Goal: Information Seeking & Learning: Learn about a topic

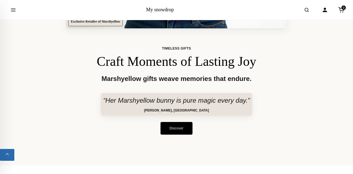
scroll to position [253, 0]
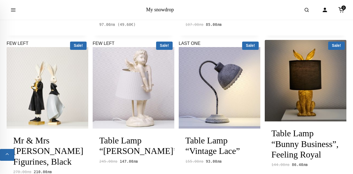
scroll to position [272, 0]
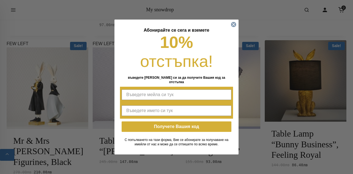
click at [234, 26] on icon "Close dialog" at bounding box center [234, 24] width 2 height 2
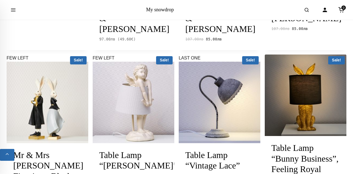
scroll to position [259, 0]
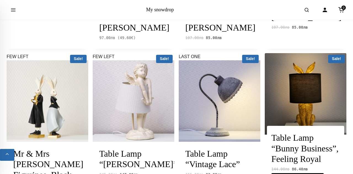
click at [327, 104] on img at bounding box center [306, 94] width 82 height 82
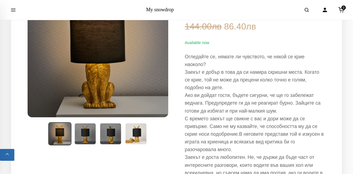
scroll to position [79, 0]
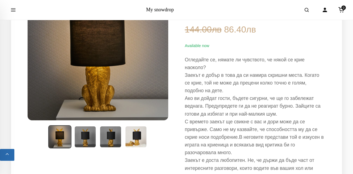
click at [135, 134] on img at bounding box center [136, 137] width 22 height 22
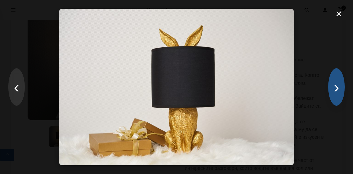
click at [337, 93] on button "›" at bounding box center [337, 87] width 17 height 38
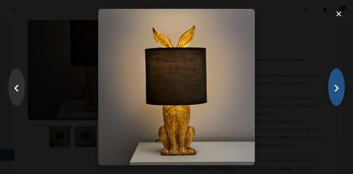
click at [336, 95] on button "›" at bounding box center [337, 87] width 17 height 38
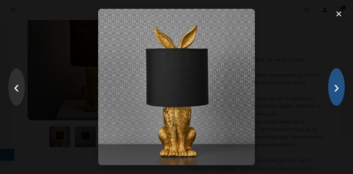
click at [332, 98] on button "›" at bounding box center [337, 87] width 17 height 38
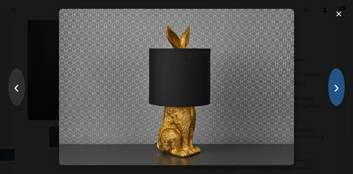
click at [334, 99] on button "›" at bounding box center [337, 87] width 17 height 38
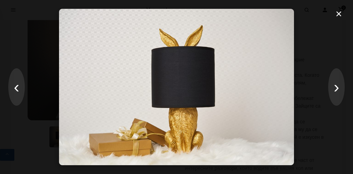
click at [330, 100] on div "× ‹ ›" at bounding box center [176, 87] width 353 height 174
click at [332, 98] on button "›" at bounding box center [337, 87] width 17 height 38
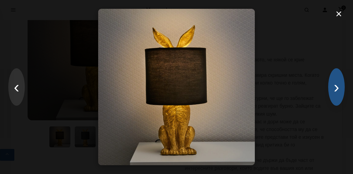
click at [335, 97] on button "›" at bounding box center [337, 87] width 17 height 38
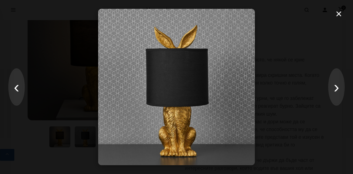
click at [337, 17] on button "×" at bounding box center [339, 14] width 12 height 17
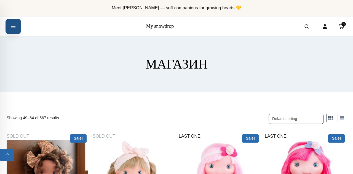
click at [11, 30] on icon "Open menu" at bounding box center [13, 27] width 6 height 10
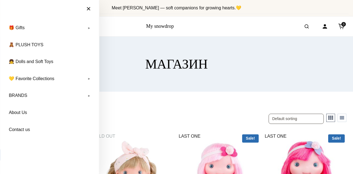
click at [91, 78] on link "💛 Favorite Collections" at bounding box center [50, 79] width 88 height 14
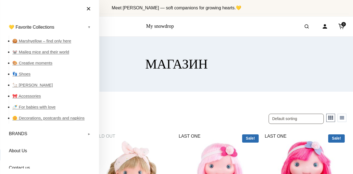
scroll to position [52, 0]
click at [27, 77] on link "👣 Shoes" at bounding box center [52, 73] width 81 height 11
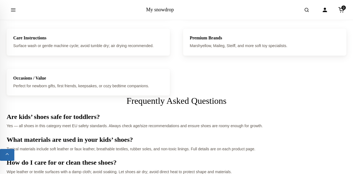
scroll to position [1028, 0]
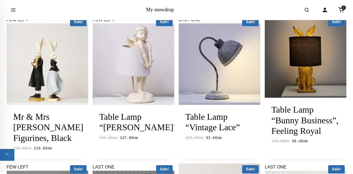
scroll to position [295, 0]
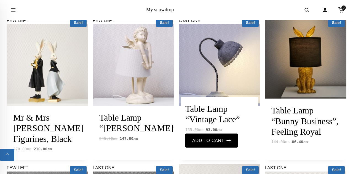
click at [232, 67] on img at bounding box center [220, 65] width 82 height 82
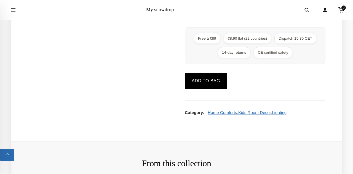
scroll to position [227, 0]
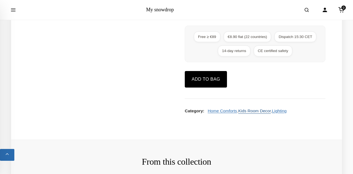
click at [262, 112] on link "Kids Room Decor" at bounding box center [255, 111] width 33 height 5
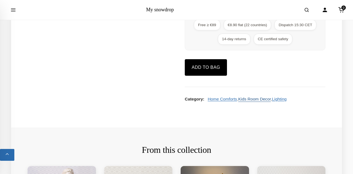
scroll to position [253, 0]
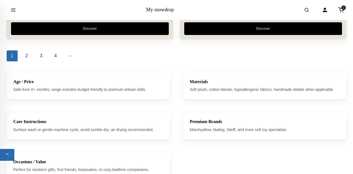
scroll to position [1727, 0]
click at [25, 52] on link "2" at bounding box center [26, 56] width 11 height 11
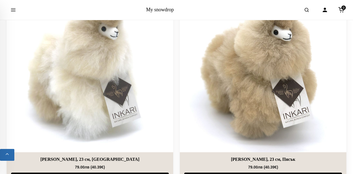
scroll to position [315, 0]
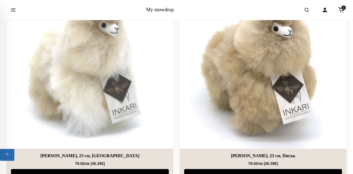
click at [253, 144] on img at bounding box center [263, 65] width 167 height 167
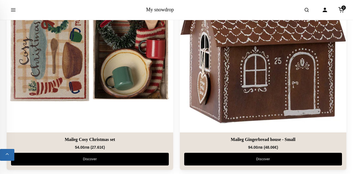
scroll to position [1600, 0]
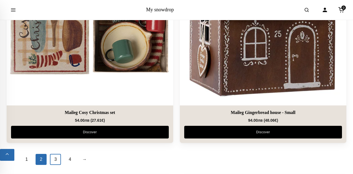
scroll to position [1626, 0]
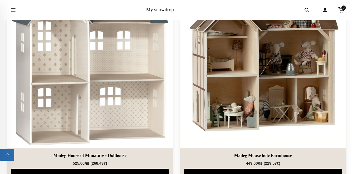
scroll to position [316, 0]
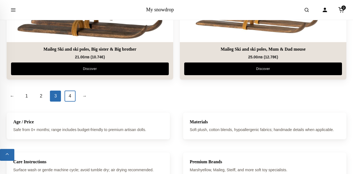
click at [72, 96] on link "4" at bounding box center [70, 96] width 11 height 11
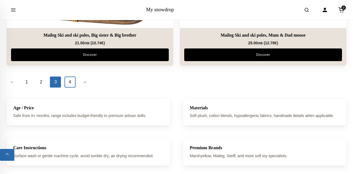
scroll to position [1713, 0]
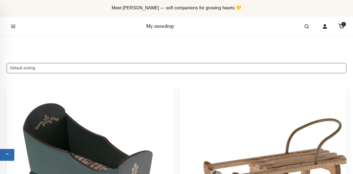
click at [11, 27] on icon "Open menu" at bounding box center [13, 27] width 6 height 10
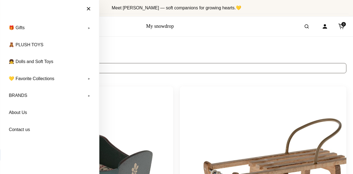
click at [90, 28] on link "🎁 Gifts" at bounding box center [50, 28] width 88 height 14
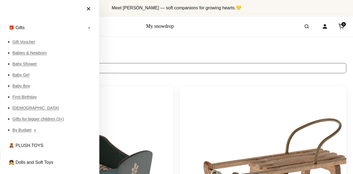
click at [61, 118] on link "Gifts for bigger children (3+)" at bounding box center [52, 119] width 81 height 11
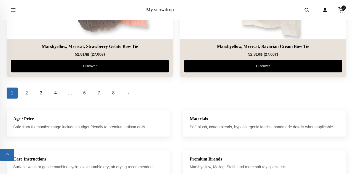
scroll to position [1786, 0]
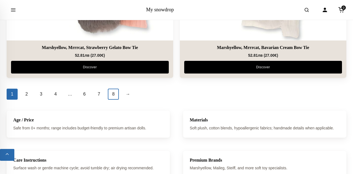
click at [109, 89] on link "8" at bounding box center [113, 94] width 11 height 11
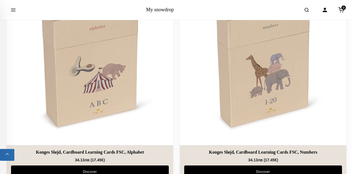
scroll to position [628, 0]
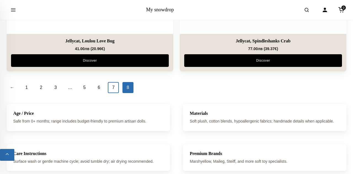
click at [112, 82] on link "7" at bounding box center [113, 87] width 11 height 11
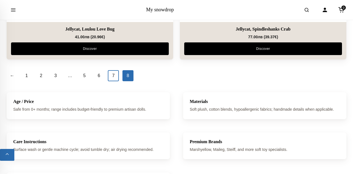
scroll to position [1398, 0]
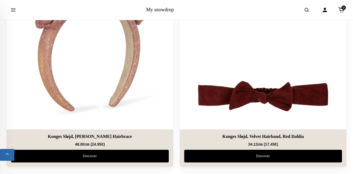
scroll to position [1065, 0]
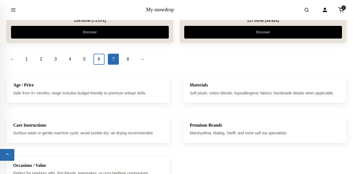
click at [102, 54] on link "6" at bounding box center [99, 59] width 11 height 11
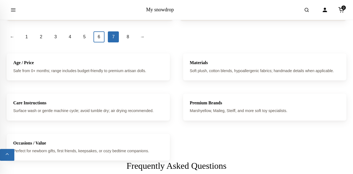
scroll to position [1848, 0]
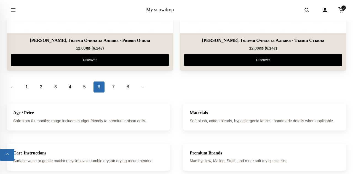
scroll to position [1792, 0]
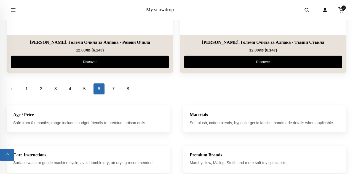
click at [82, 84] on link "5" at bounding box center [84, 89] width 11 height 11
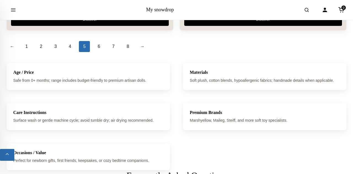
scroll to position [1832, 0]
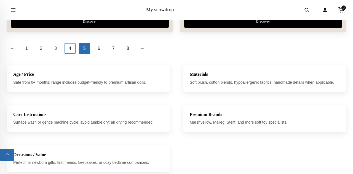
click at [67, 43] on link "4" at bounding box center [70, 48] width 11 height 11
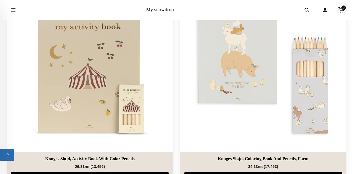
scroll to position [1675, 0]
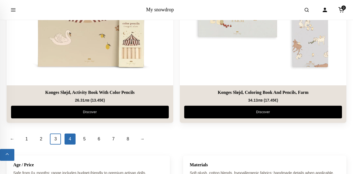
click at [54, 134] on link "3" at bounding box center [55, 139] width 11 height 11
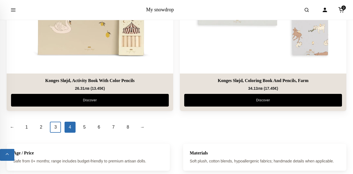
scroll to position [1768, 0]
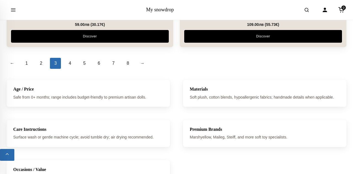
scroll to position [1816, 0]
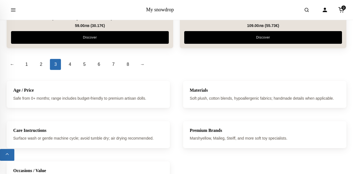
click at [42, 59] on link "2" at bounding box center [41, 64] width 11 height 11
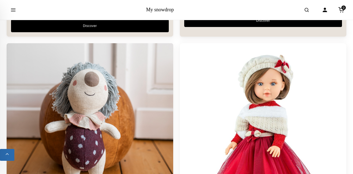
scroll to position [1629, 0]
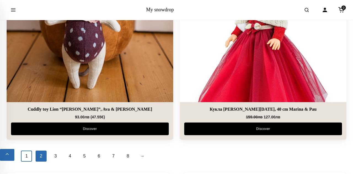
click at [28, 151] on link "1" at bounding box center [26, 156] width 11 height 11
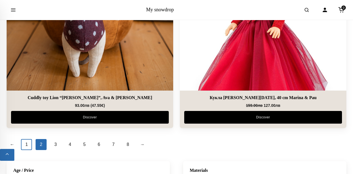
scroll to position [1761, 0]
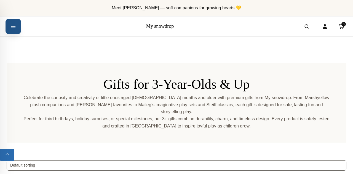
click at [14, 29] on icon "Open menu" at bounding box center [13, 27] width 6 height 10
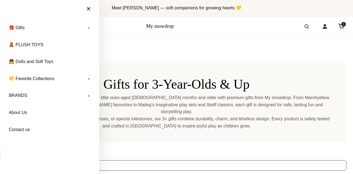
click at [87, 28] on link "🎁 Gifts" at bounding box center [50, 28] width 88 height 14
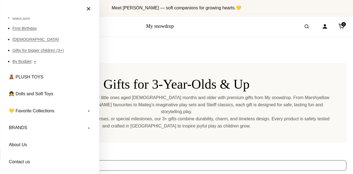
scroll to position [68, 0]
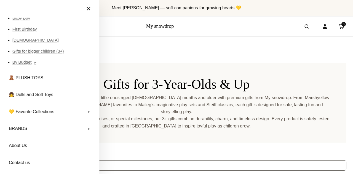
click at [88, 125] on link "BRANDS" at bounding box center [50, 129] width 88 height 14
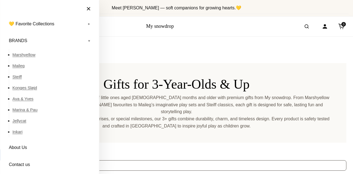
scroll to position [157, 0]
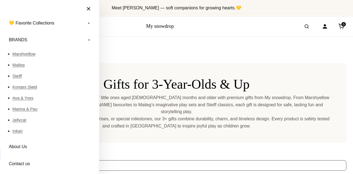
click at [21, 121] on link "Jellycat" at bounding box center [52, 120] width 81 height 11
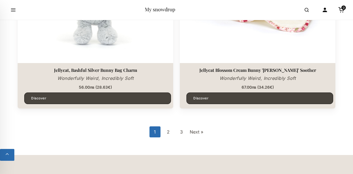
scroll to position [1598, 0]
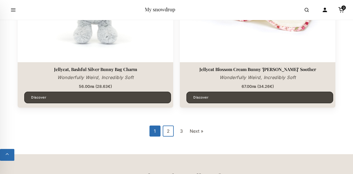
click at [166, 135] on link "2" at bounding box center [168, 131] width 11 height 11
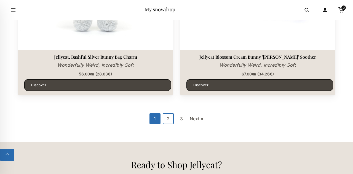
scroll to position [1625, 0]
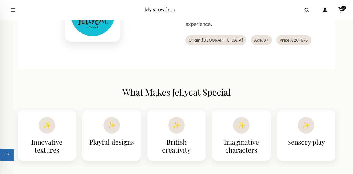
scroll to position [248, 0]
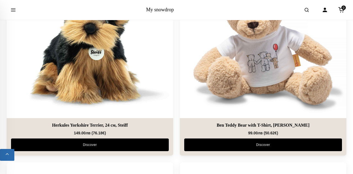
scroll to position [1496, 0]
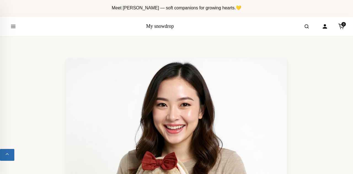
click at [11, 28] on icon "Open menu" at bounding box center [13, 26] width 4 height 3
click at [8, 160] on button "Back to top" at bounding box center [7, 155] width 14 height 12
click at [16, 25] on button "Open menu" at bounding box center [13, 26] width 15 height 15
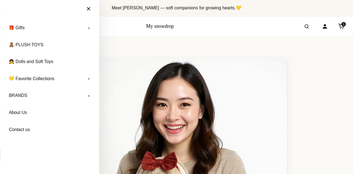
click at [91, 95] on link "BRANDS" at bounding box center [50, 96] width 88 height 14
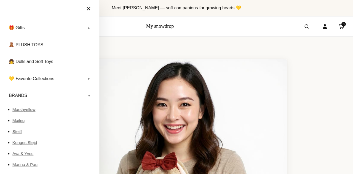
click at [23, 119] on link "Maileg" at bounding box center [52, 120] width 81 height 11
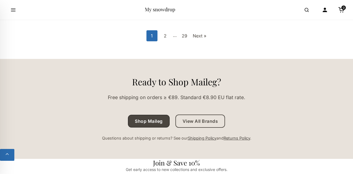
scroll to position [1692, 0]
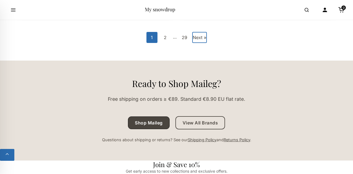
click at [198, 42] on link "Next »" at bounding box center [199, 37] width 15 height 11
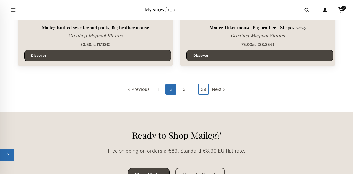
click at [202, 91] on link "29" at bounding box center [203, 89] width 11 height 11
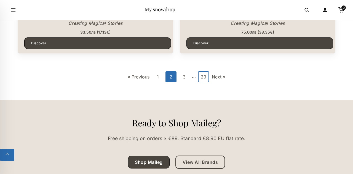
scroll to position [1667, 0]
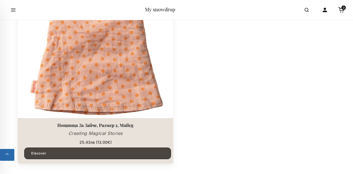
scroll to position [923, 0]
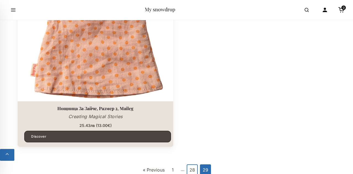
scroll to position [949, 0]
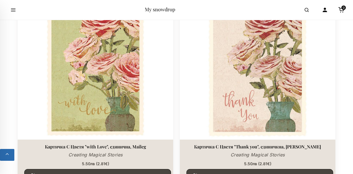
scroll to position [1313, 0]
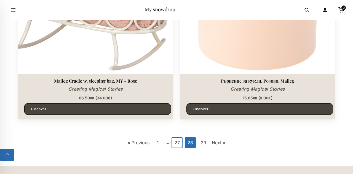
click at [173, 142] on link "27" at bounding box center [177, 142] width 11 height 11
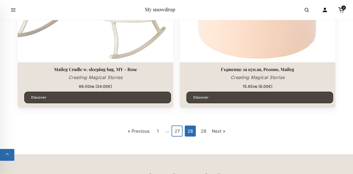
scroll to position [1613, 0]
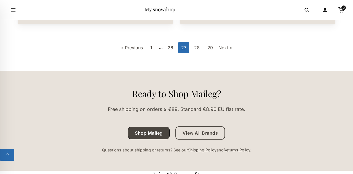
click at [167, 49] on link "26" at bounding box center [170, 47] width 11 height 11
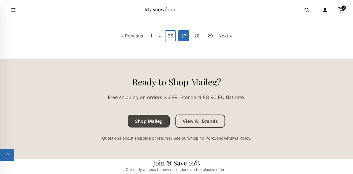
scroll to position [1708, 0]
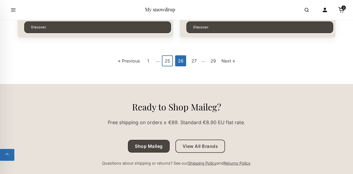
click at [162, 65] on link "25" at bounding box center [167, 60] width 11 height 11
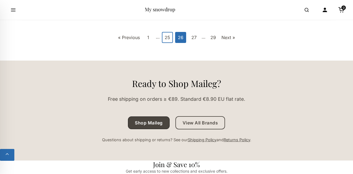
scroll to position [1695, 0]
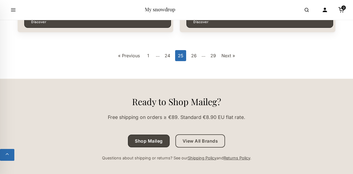
scroll to position [1672, 0]
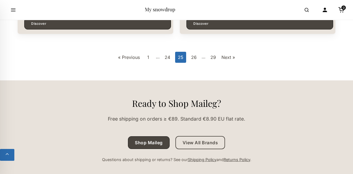
click at [172, 55] on link "24" at bounding box center [167, 57] width 11 height 11
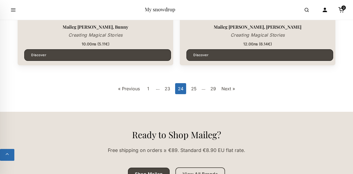
scroll to position [1645, 0]
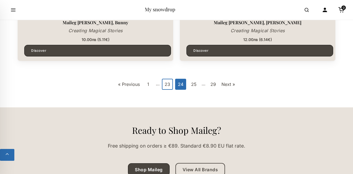
click at [162, 88] on link "23" at bounding box center [167, 84] width 11 height 11
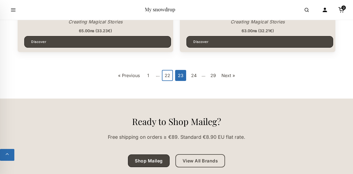
click at [165, 81] on link "22" at bounding box center [167, 75] width 11 height 11
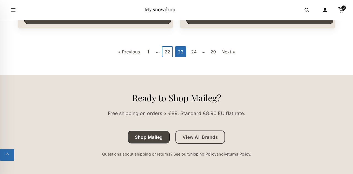
scroll to position [1680, 0]
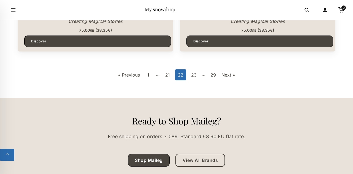
scroll to position [1659, 0]
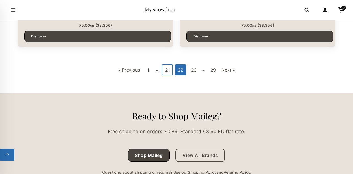
click at [169, 68] on link "21" at bounding box center [167, 70] width 11 height 11
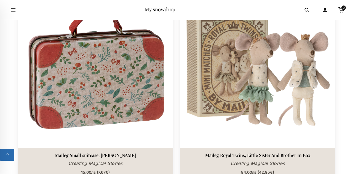
scroll to position [1095, 0]
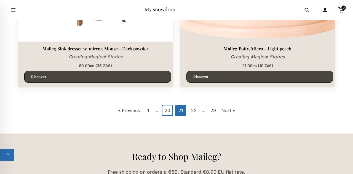
click at [170, 107] on link "20" at bounding box center [167, 110] width 11 height 11
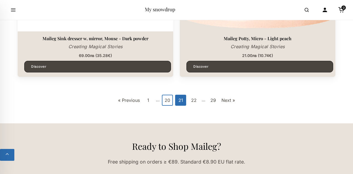
scroll to position [1645, 0]
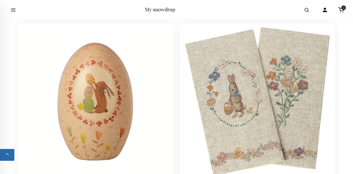
scroll to position [860, 0]
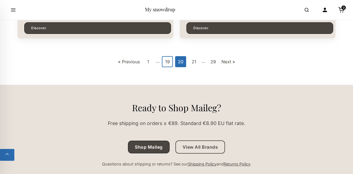
click at [164, 64] on link "19" at bounding box center [167, 61] width 11 height 11
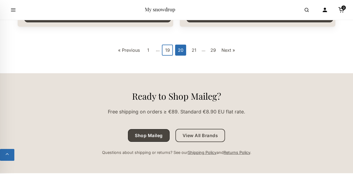
scroll to position [1694, 0]
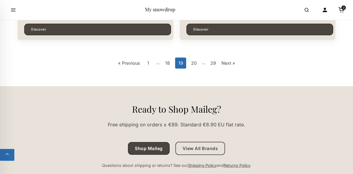
scroll to position [1665, 0]
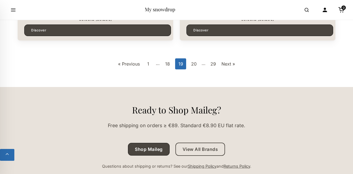
click at [163, 67] on link "18" at bounding box center [167, 64] width 11 height 11
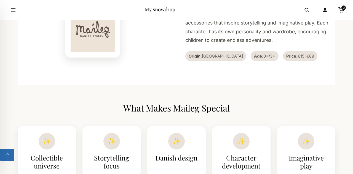
scroll to position [230, 0]
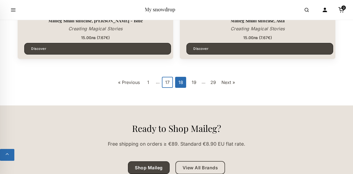
click at [164, 84] on link "17" at bounding box center [167, 82] width 11 height 11
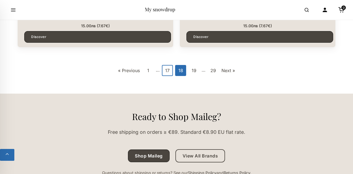
scroll to position [1673, 0]
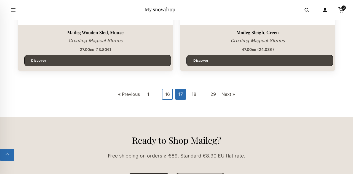
click at [168, 94] on link "16" at bounding box center [167, 94] width 11 height 11
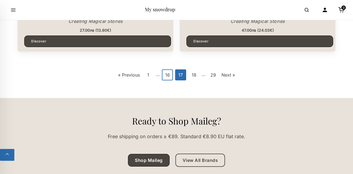
scroll to position [1662, 0]
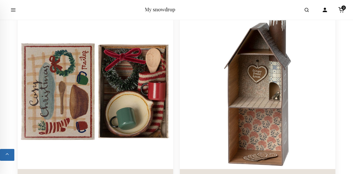
scroll to position [1494, 0]
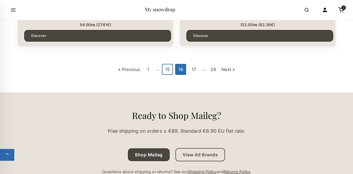
click at [167, 71] on link "15" at bounding box center [167, 69] width 11 height 11
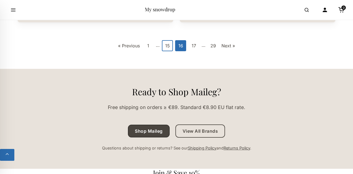
scroll to position [1686, 0]
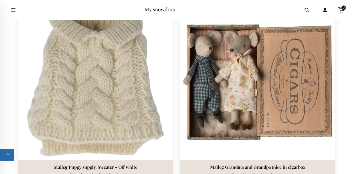
scroll to position [1084, 0]
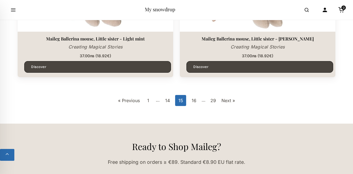
click at [162, 102] on link "14" at bounding box center [167, 100] width 11 height 11
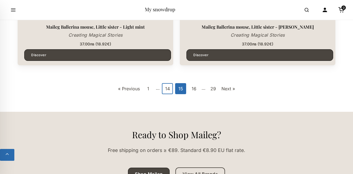
scroll to position [1655, 0]
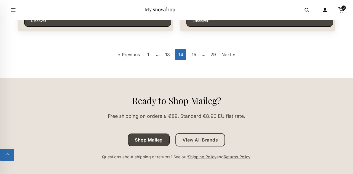
scroll to position [1675, 0]
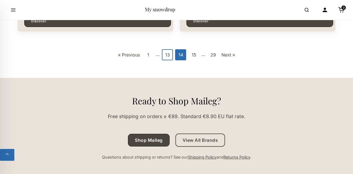
click at [166, 57] on link "13" at bounding box center [167, 54] width 11 height 11
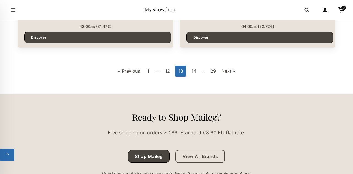
scroll to position [1662, 0]
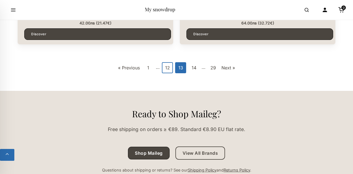
click at [170, 71] on link "12" at bounding box center [167, 67] width 11 height 11
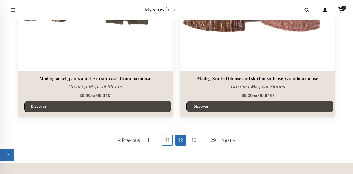
click at [164, 137] on link "11" at bounding box center [167, 140] width 11 height 11
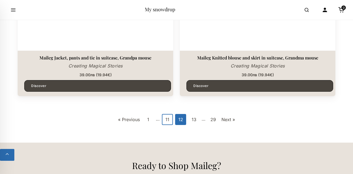
scroll to position [1615, 0]
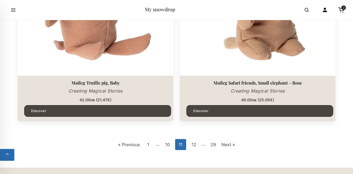
click at [169, 146] on link "10" at bounding box center [167, 144] width 11 height 11
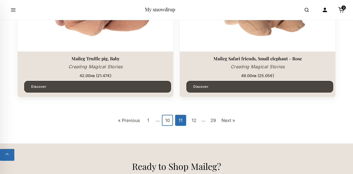
scroll to position [1611, 0]
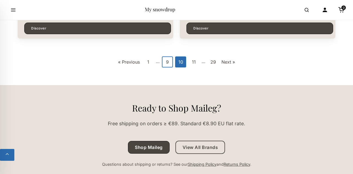
click at [165, 63] on link "9" at bounding box center [167, 62] width 11 height 11
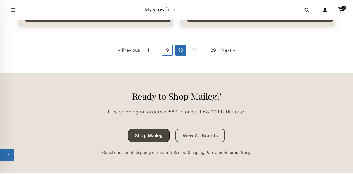
scroll to position [1694, 0]
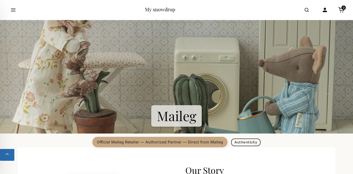
scroll to position [174, 0]
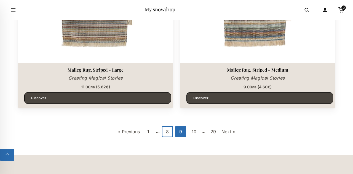
click at [164, 131] on link "8" at bounding box center [167, 131] width 11 height 11
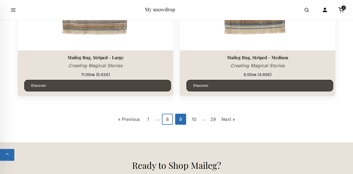
scroll to position [1624, 0]
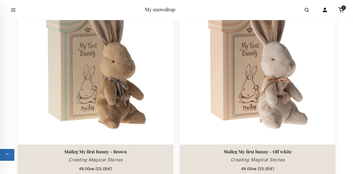
scroll to position [1517, 0]
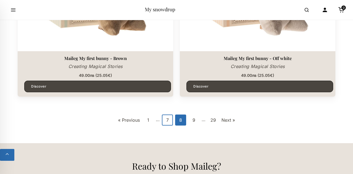
click at [165, 121] on link "7" at bounding box center [167, 120] width 11 height 11
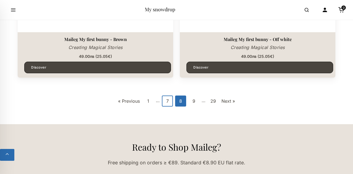
scroll to position [1636, 0]
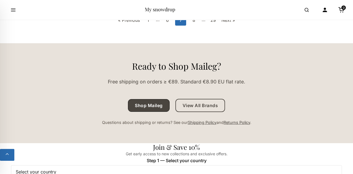
scroll to position [1703, 0]
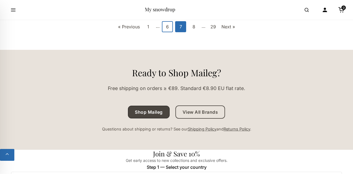
click at [167, 28] on link "6" at bounding box center [167, 26] width 11 height 11
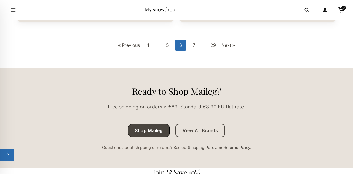
scroll to position [1684, 0]
click at [166, 49] on link "5" at bounding box center [167, 45] width 11 height 11
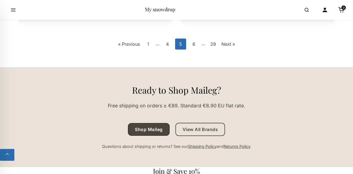
scroll to position [1684, 0]
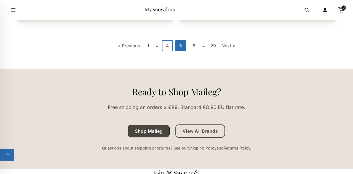
click at [167, 48] on link "4" at bounding box center [167, 45] width 11 height 11
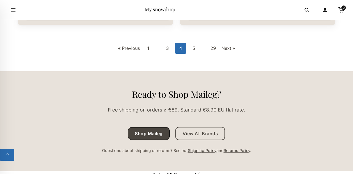
scroll to position [1656, 0]
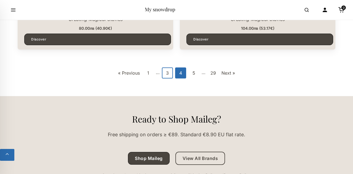
click at [169, 71] on link "3" at bounding box center [167, 73] width 11 height 11
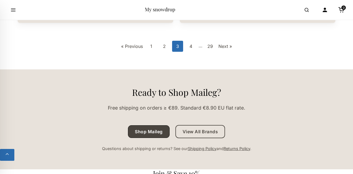
scroll to position [1693, 0]
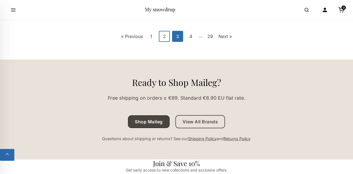
click at [164, 38] on link "2" at bounding box center [164, 36] width 11 height 11
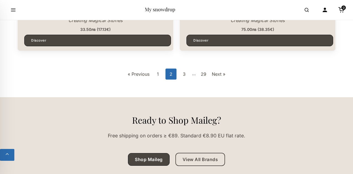
click at [162, 76] on link "1" at bounding box center [157, 74] width 11 height 11
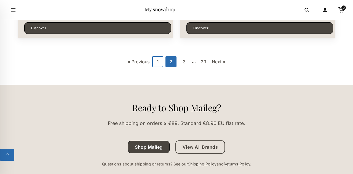
scroll to position [1682, 0]
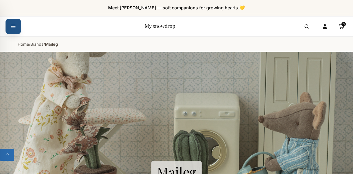
click at [12, 24] on icon "Open menu" at bounding box center [13, 27] width 6 height 10
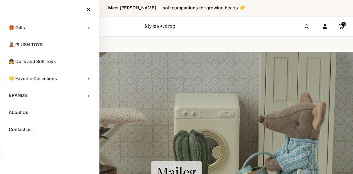
click at [91, 94] on link "BRANDS" at bounding box center [50, 96] width 88 height 14
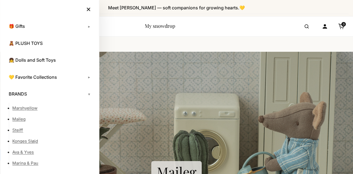
scroll to position [1, 0]
click at [48, 60] on link "👧 Dolls and Soft Toys" at bounding box center [50, 61] width 88 height 14
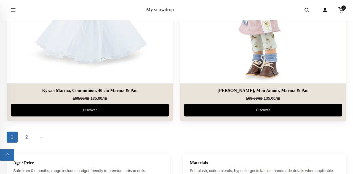
click at [27, 132] on link "2" at bounding box center [26, 137] width 11 height 11
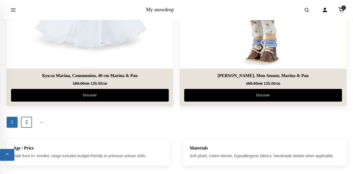
scroll to position [1773, 0]
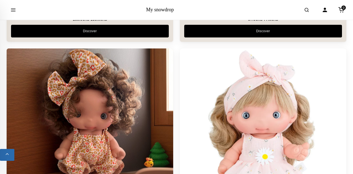
scroll to position [319, 0]
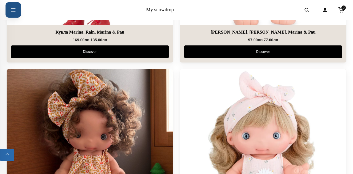
click at [15, 9] on icon "Open menu" at bounding box center [13, 10] width 6 height 10
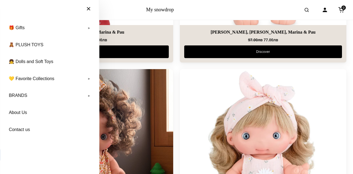
click at [39, 44] on link "🧸 PLUSH TOYS" at bounding box center [50, 45] width 88 height 14
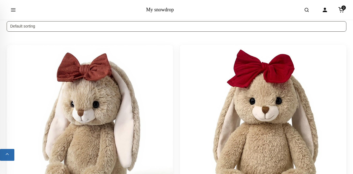
scroll to position [125, 0]
